Goal: Task Accomplishment & Management: Complete application form

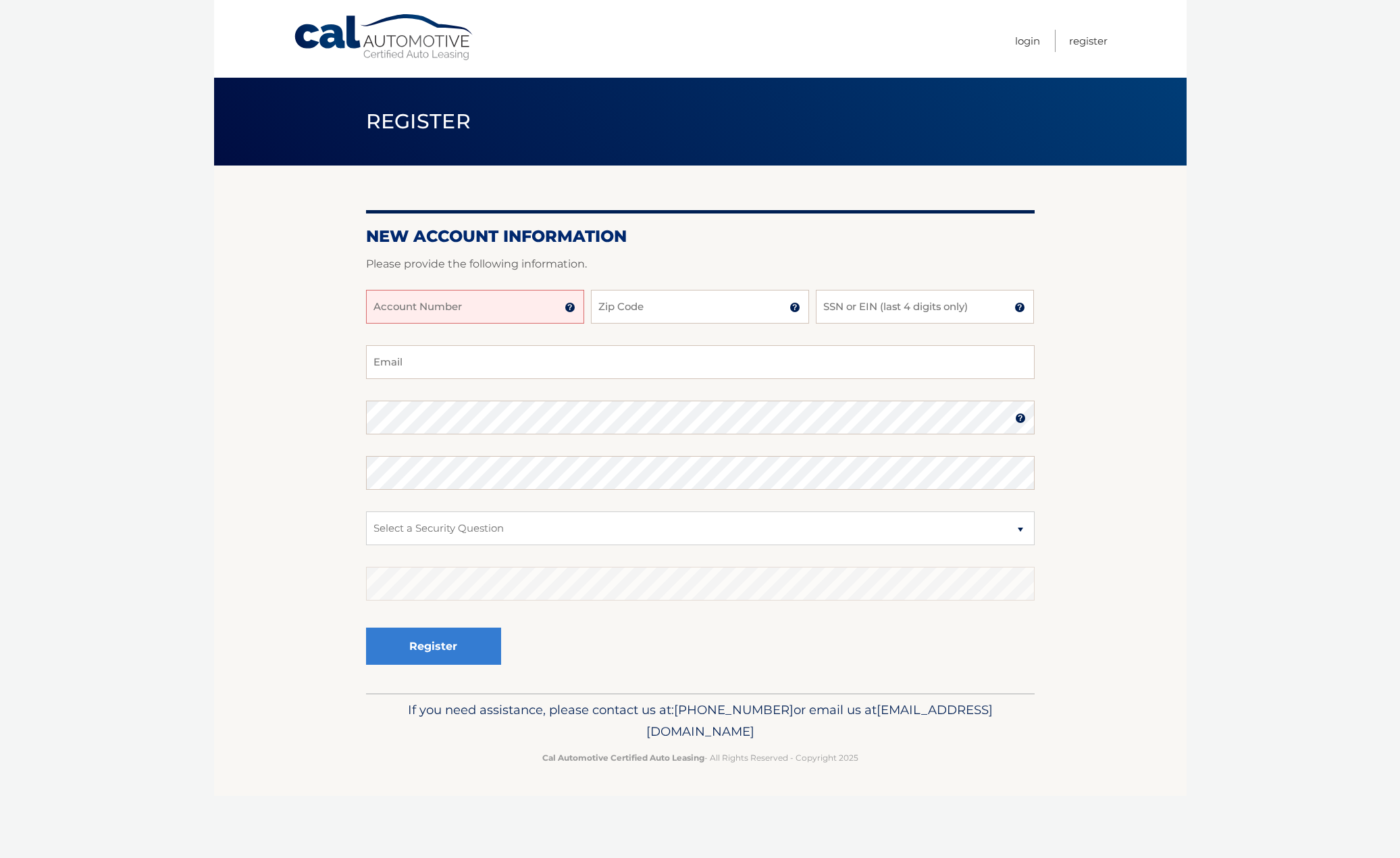
click at [508, 309] on input "Account Number" at bounding box center [475, 306] width 218 height 34
type input "44455985385"
click at [638, 311] on input "Zip Code" at bounding box center [700, 306] width 218 height 34
type input "07055"
click at [866, 310] on input "SSN or EIN (last 4 digits only)" at bounding box center [925, 306] width 218 height 34
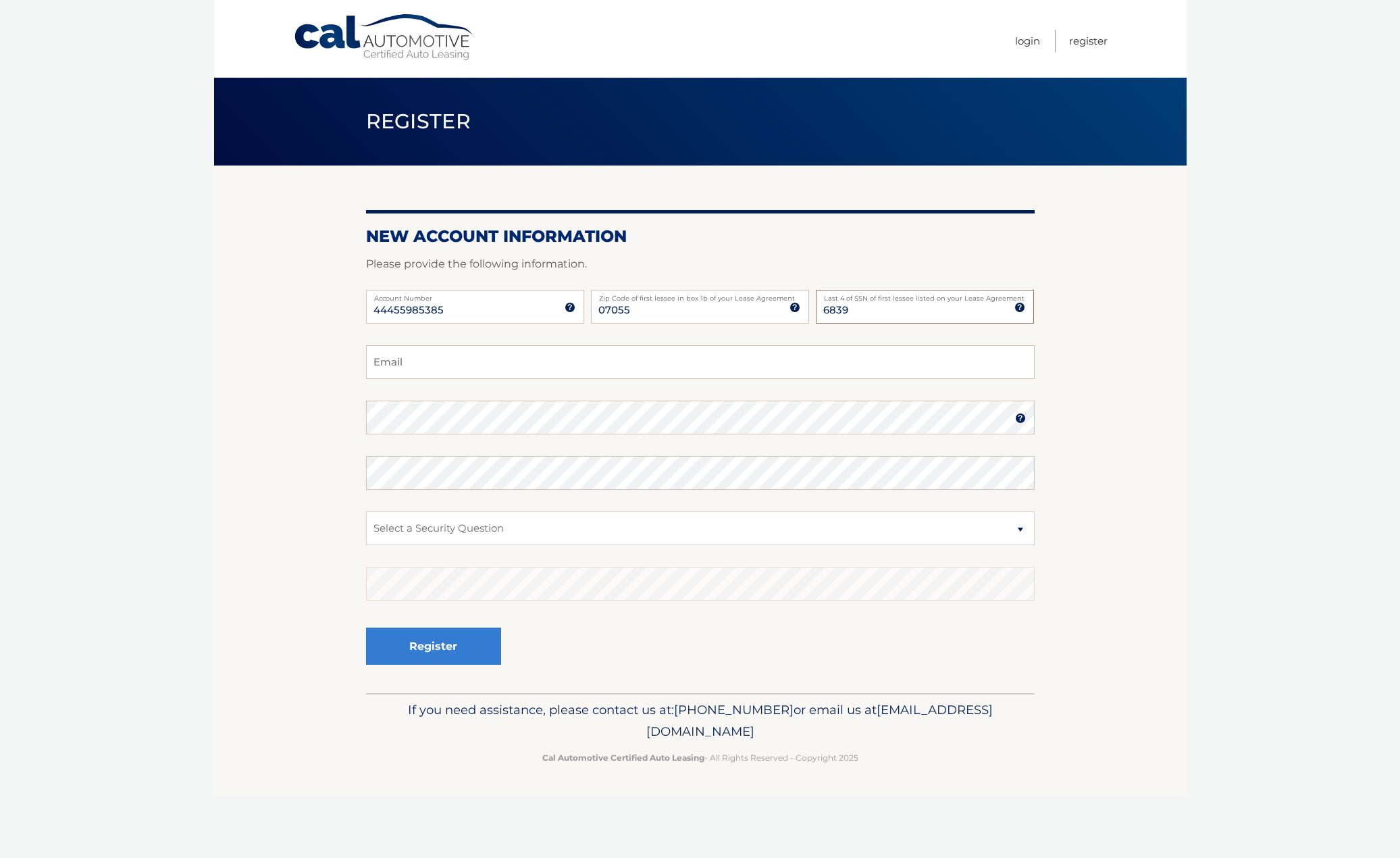
type input "6839"
click at [572, 361] on input "Email" at bounding box center [700, 362] width 669 height 34
type input "izzy@championhcare.com"
click at [346, 418] on section "New Account Information Please provide the following information. 44455985385 A…" at bounding box center [700, 429] width 973 height 528
click at [459, 528] on select "Select a Security Question What was the name of your elementary school? What is…" at bounding box center [700, 528] width 669 height 34
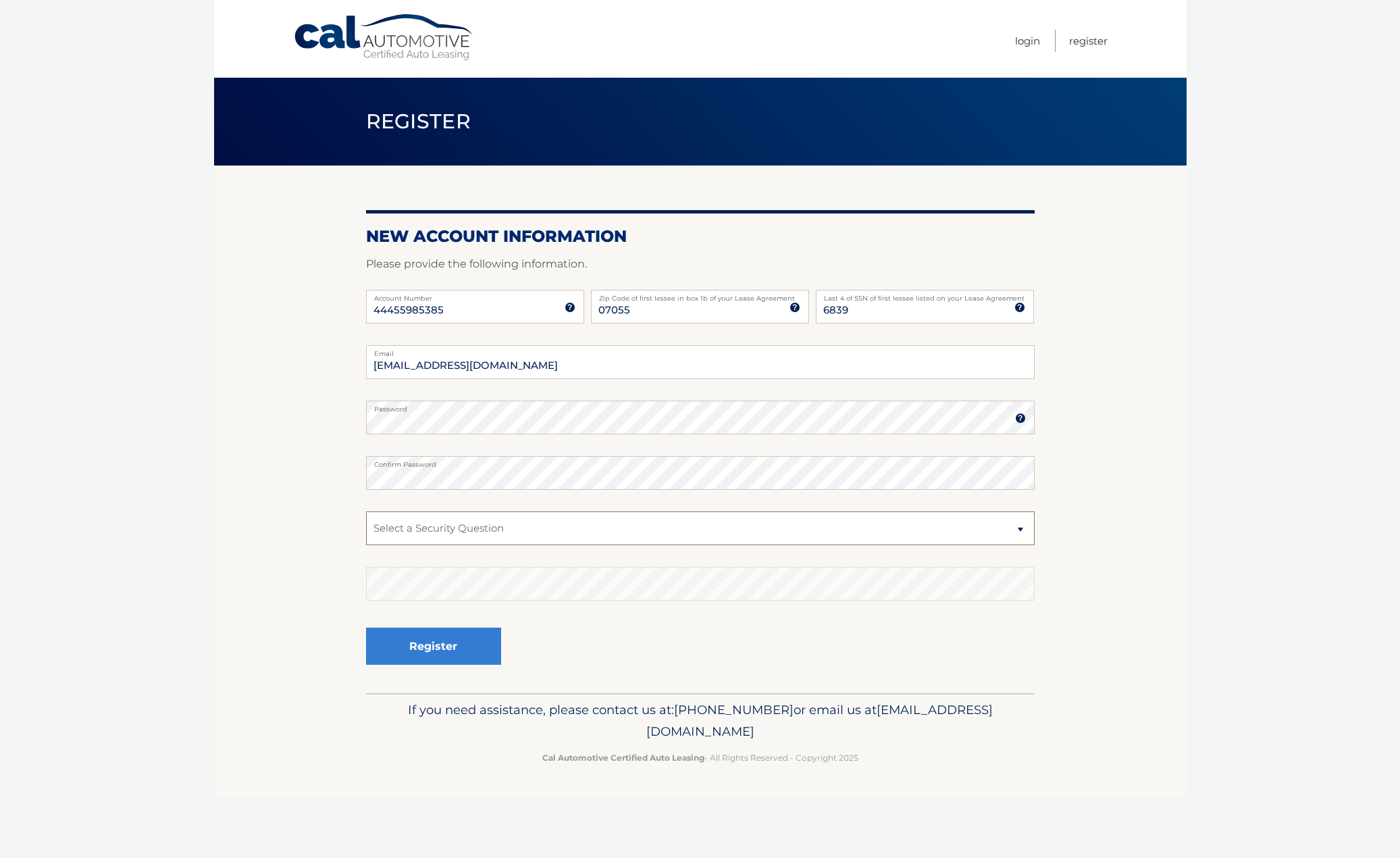
select select "1"
click at [366, 512] on select "Select a Security Question What was the name of your elementary school? What is…" at bounding box center [700, 528] width 669 height 34
click at [414, 647] on button "Register" at bounding box center [433, 646] width 135 height 37
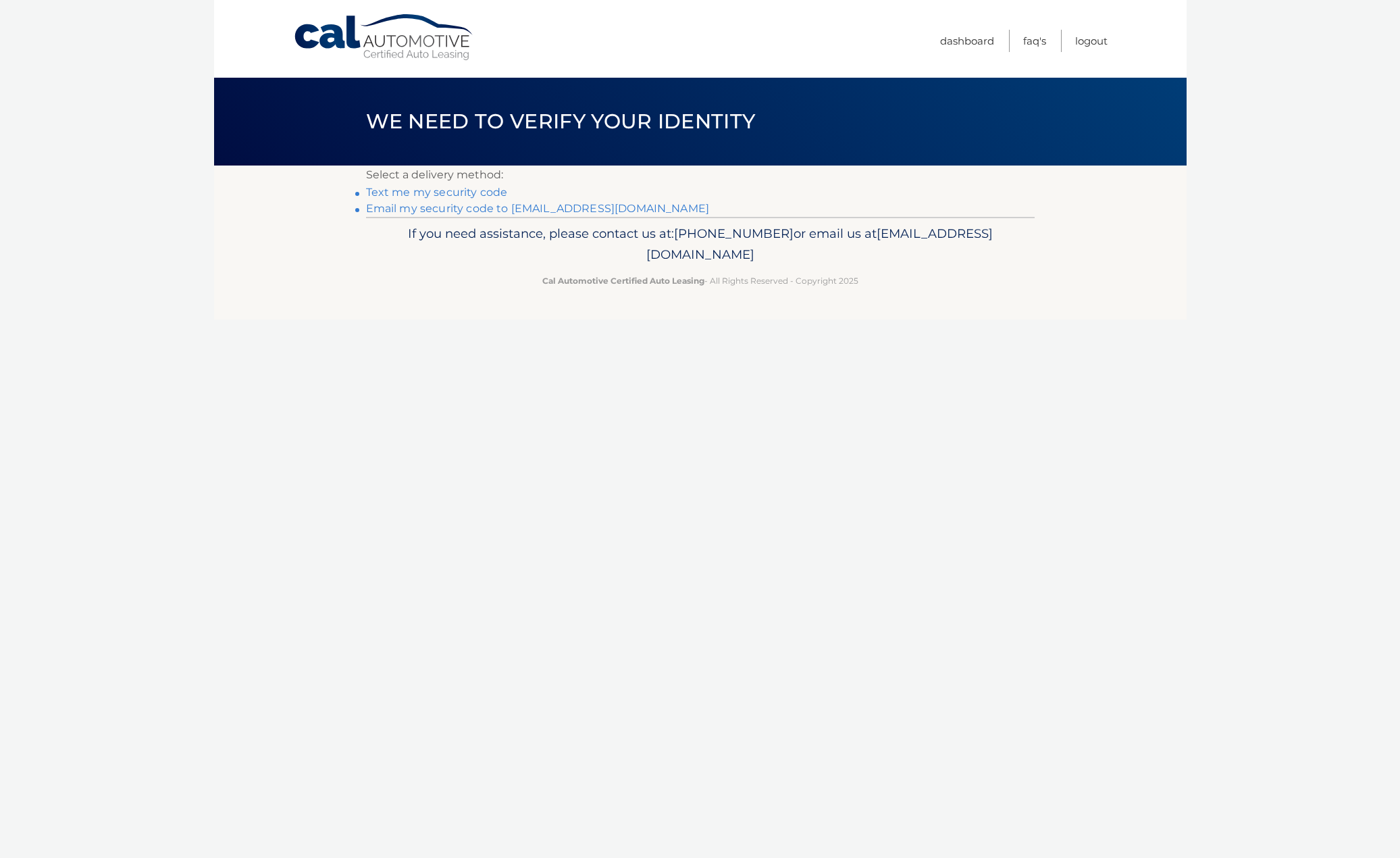
click at [432, 191] on link "Text me my security code" at bounding box center [437, 192] width 142 height 13
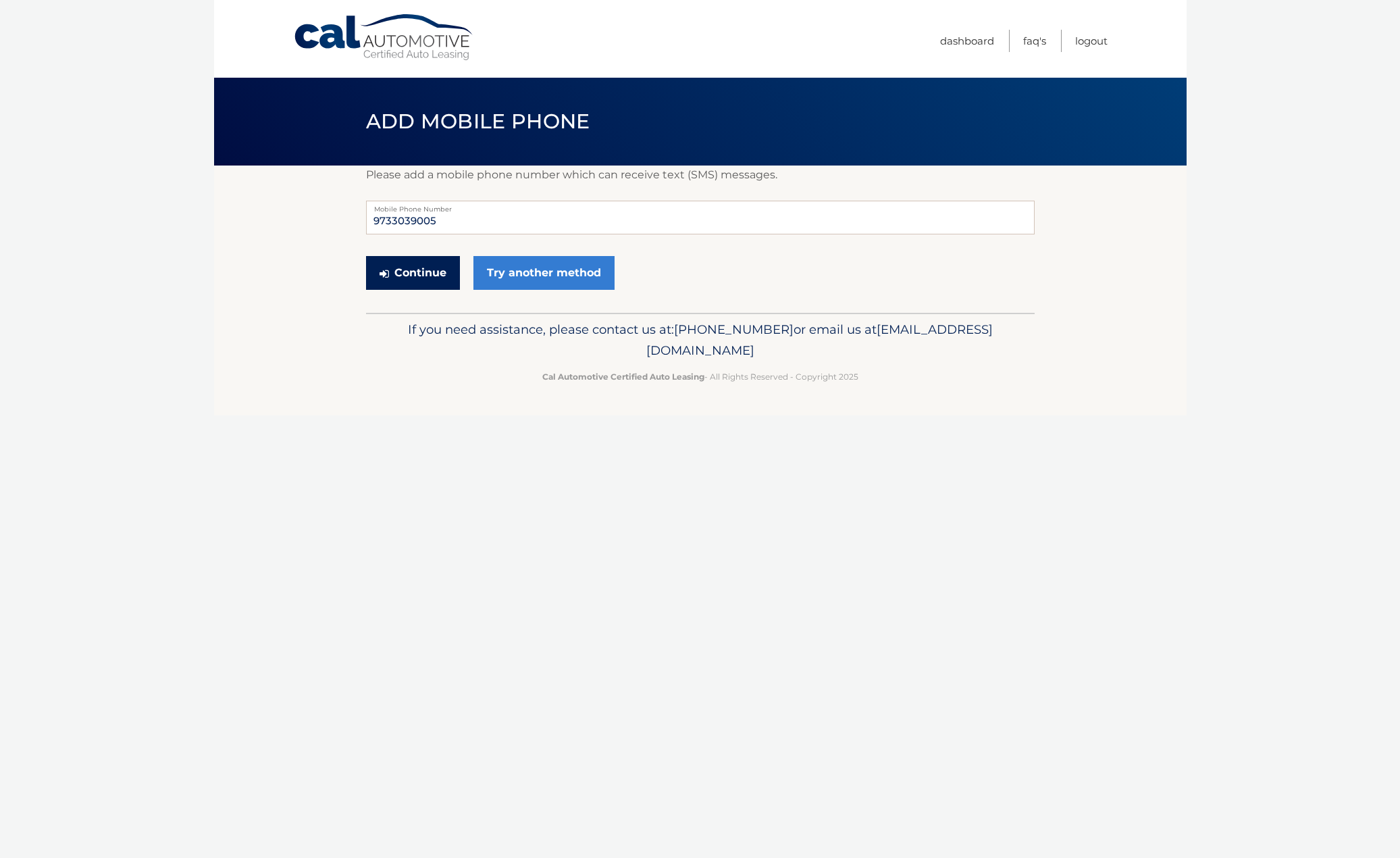
click at [415, 277] on button "Continue" at bounding box center [413, 273] width 94 height 34
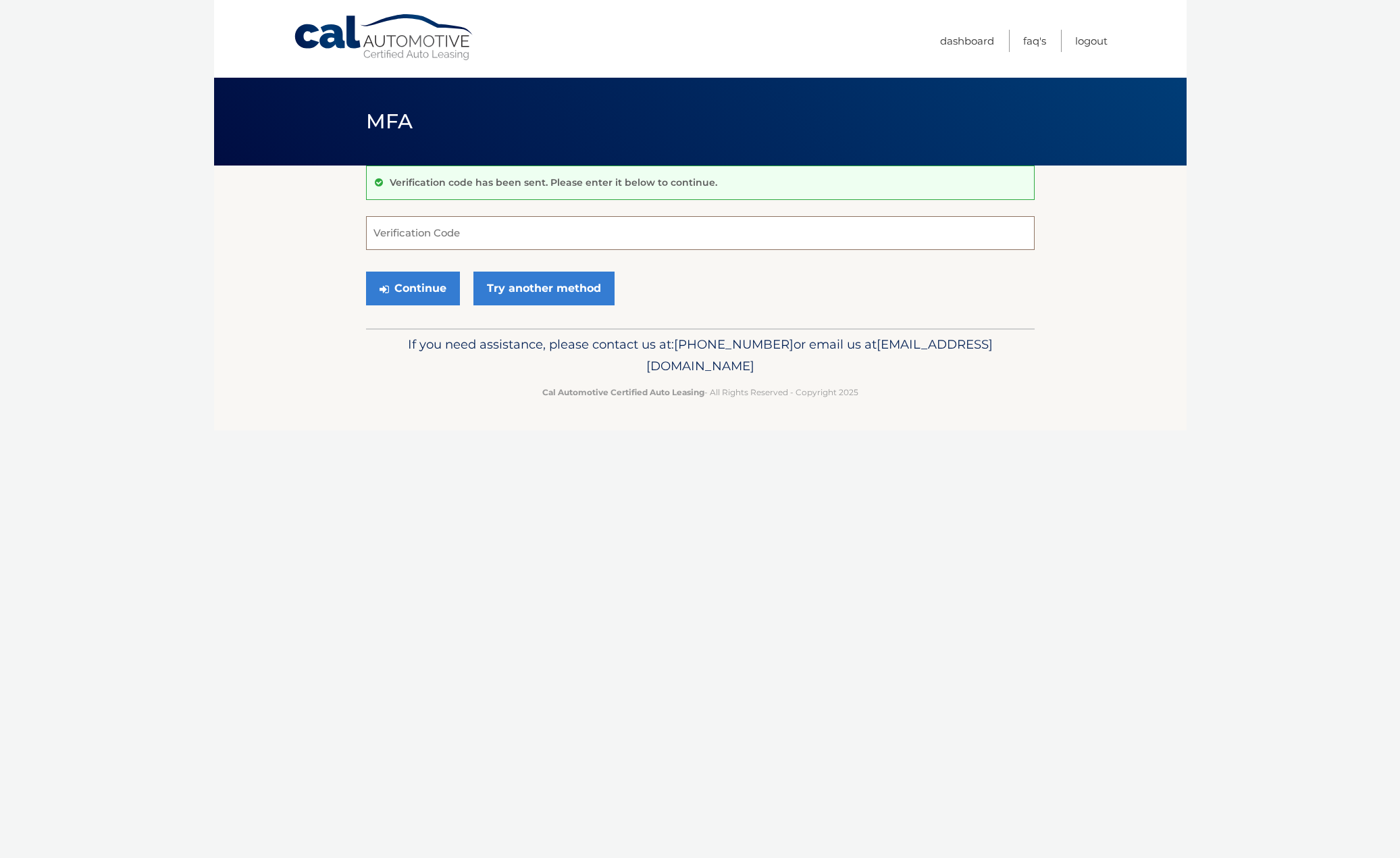
click at [417, 236] on input "Verification Code" at bounding box center [700, 233] width 669 height 34
type input "950490"
click at [407, 285] on button "Continue" at bounding box center [413, 288] width 94 height 34
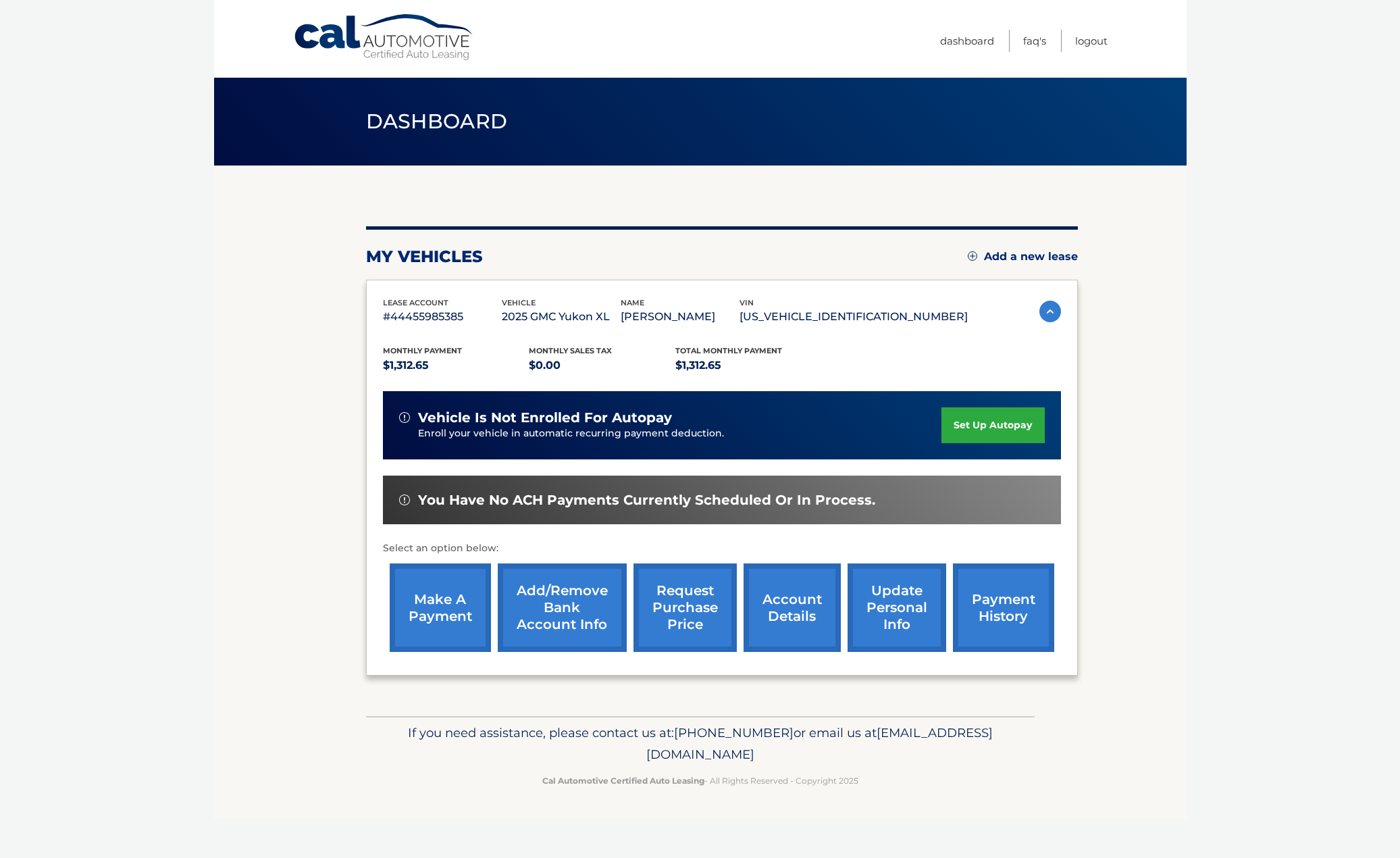
click at [1172, 342] on section "You are registered for this site, but you haven't enrolled in online payments. …" at bounding box center [700, 440] width 973 height 550
